Goal: Navigation & Orientation: Find specific page/section

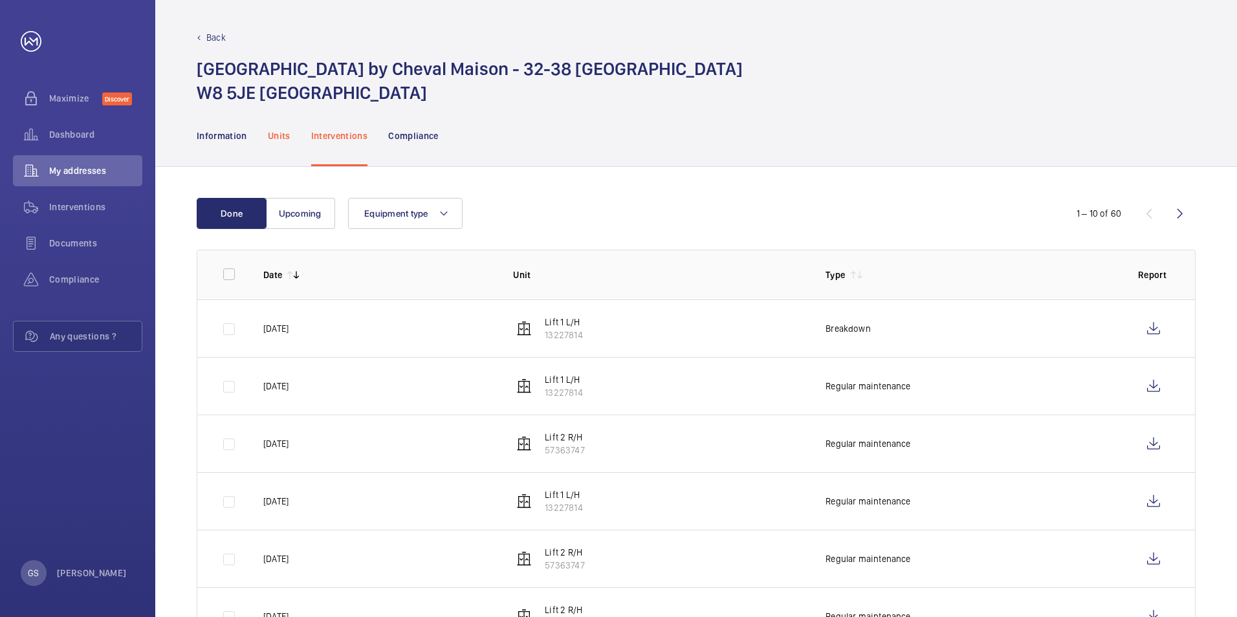
click at [279, 135] on p "Units" at bounding box center [279, 135] width 23 height 13
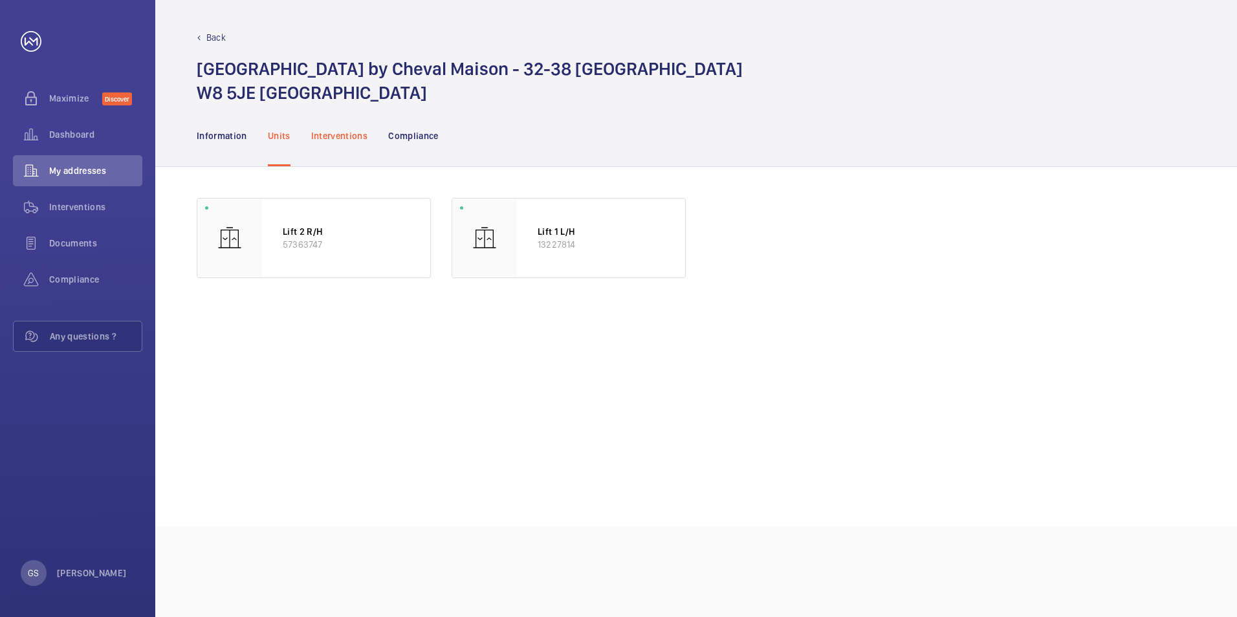
click at [339, 137] on p "Interventions" at bounding box center [339, 135] width 57 height 13
